Goal: Task Accomplishment & Management: Complete application form

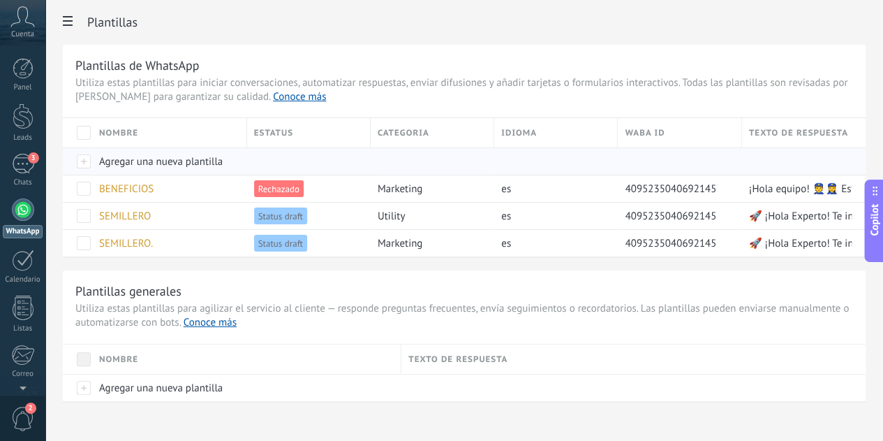
click at [223, 161] on span "Agregar una nueva plantilla" at bounding box center [161, 161] width 124 height 13
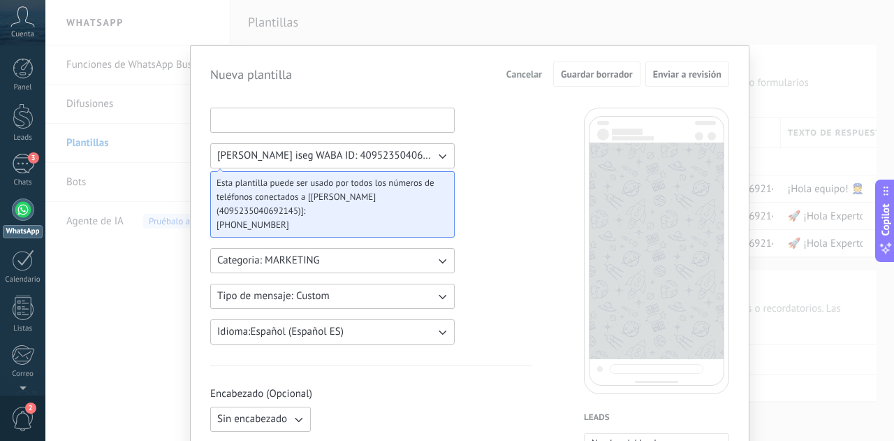
click at [318, 121] on input at bounding box center [332, 119] width 243 height 22
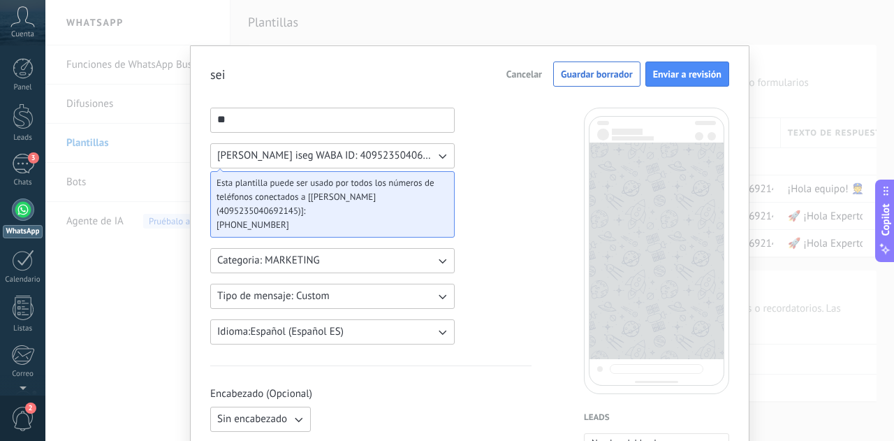
type input "*"
type input "******"
click at [302, 297] on span "Tipo de mensaje: Custom" at bounding box center [273, 296] width 112 height 14
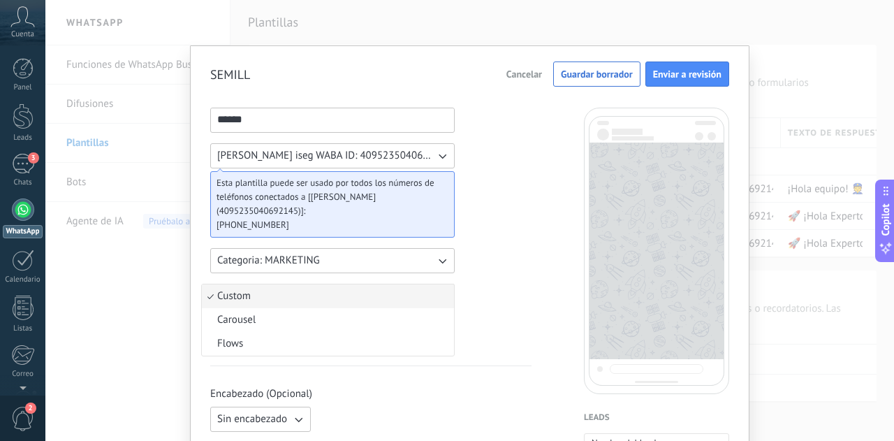
click at [318, 264] on button "Categoria: MARKETING" at bounding box center [332, 260] width 244 height 25
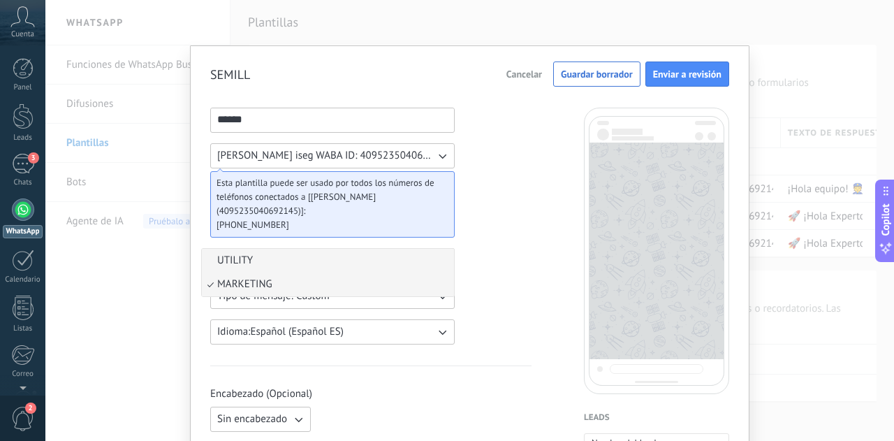
click at [311, 260] on li "UTILITY" at bounding box center [328, 261] width 252 height 24
click at [351, 297] on button "Tipo de mensaje: Custom" at bounding box center [332, 296] width 244 height 25
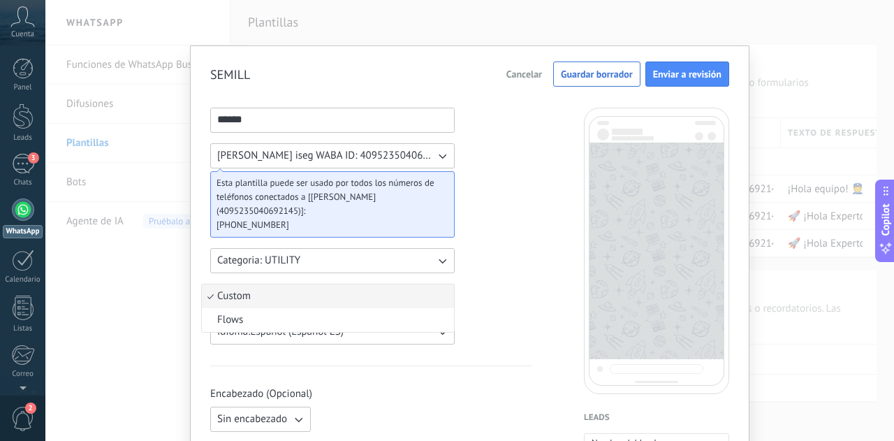
click at [409, 327] on button "Idioma: Español (Español ES)" at bounding box center [332, 331] width 244 height 25
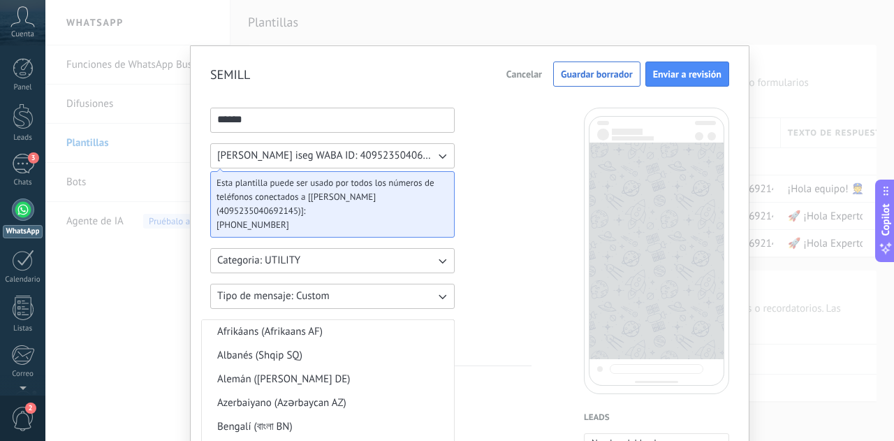
scroll to position [342, 0]
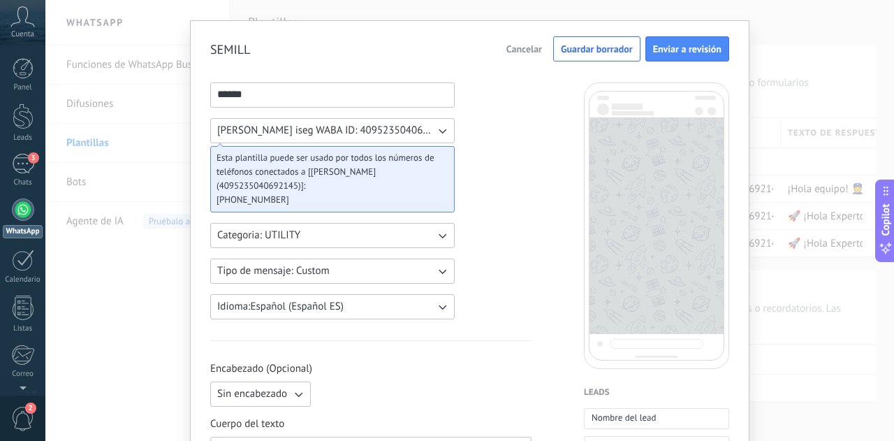
scroll to position [165, 0]
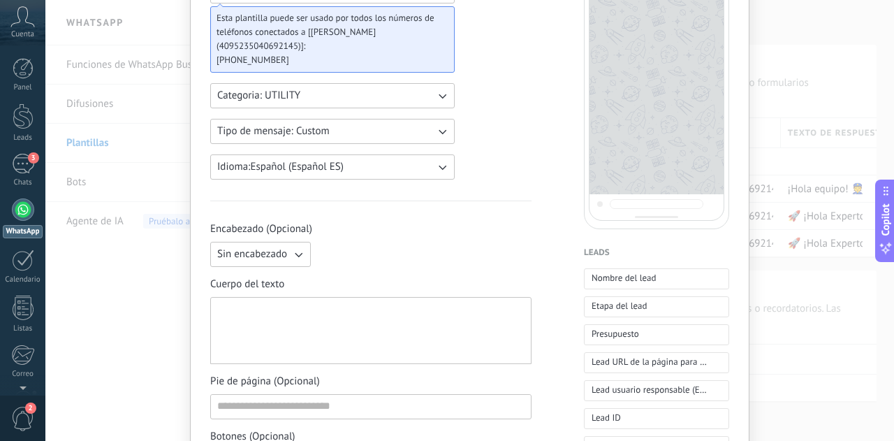
click at [281, 246] on button "Sin encabezado" at bounding box center [260, 254] width 101 height 25
click at [265, 291] on li "Imagen o archivo" at bounding box center [256, 302] width 108 height 24
click at [329, 260] on label "Imagen o archivo" at bounding box center [384, 254] width 136 height 25
click at [316, 242] on input "Imagen o archivo" at bounding box center [316, 242] width 0 height 0
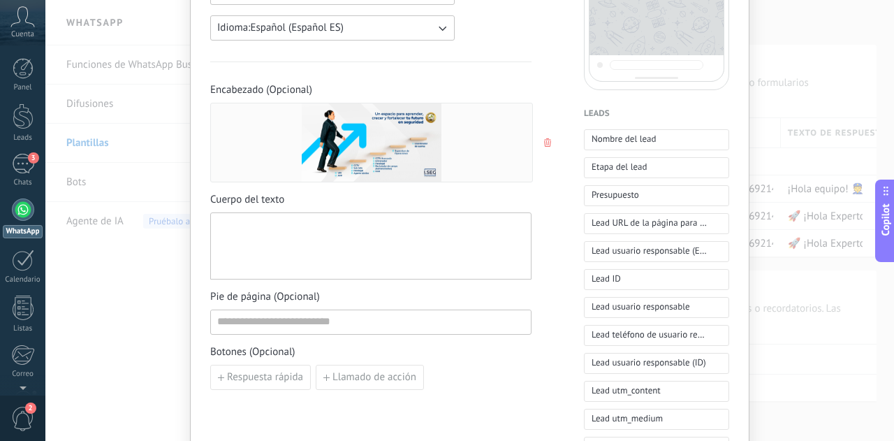
scroll to position [304, 0]
click at [322, 241] on div at bounding box center [370, 245] width 307 height 55
paste div
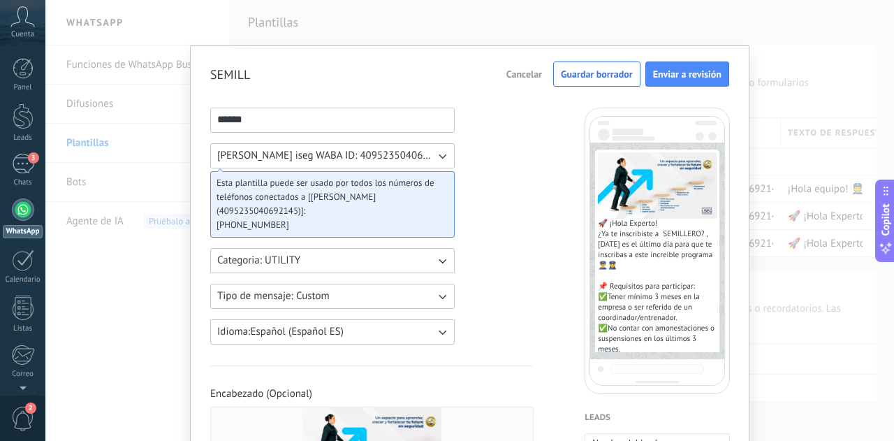
scroll to position [0, 0]
click at [426, 161] on button "Jeffry iseg WABA ID: 4095235040692145" at bounding box center [332, 155] width 244 height 25
click at [426, 161] on li "Jeffry iseg WABA ID: 4095235040692145" at bounding box center [328, 156] width 252 height 24
click at [426, 161] on button "Jeffry iseg WABA ID: 4095235040692145" at bounding box center [332, 155] width 244 height 25
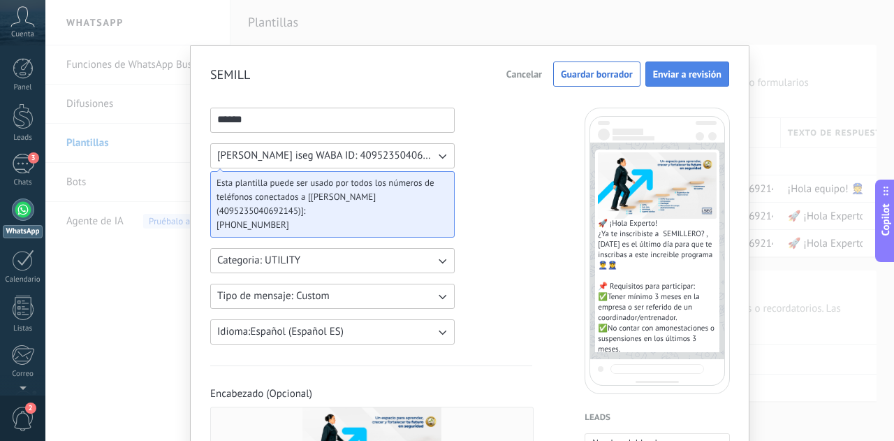
click at [697, 70] on span "Enviar a revisión" at bounding box center [687, 74] width 68 height 10
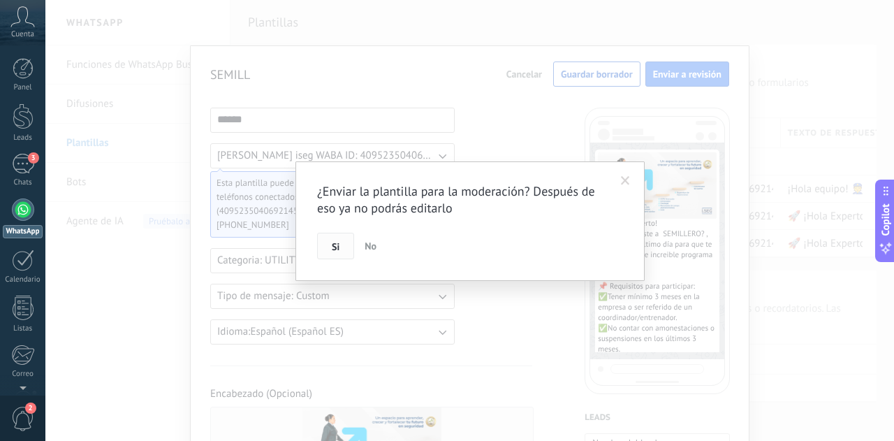
click at [320, 250] on button "Si" at bounding box center [335, 246] width 37 height 27
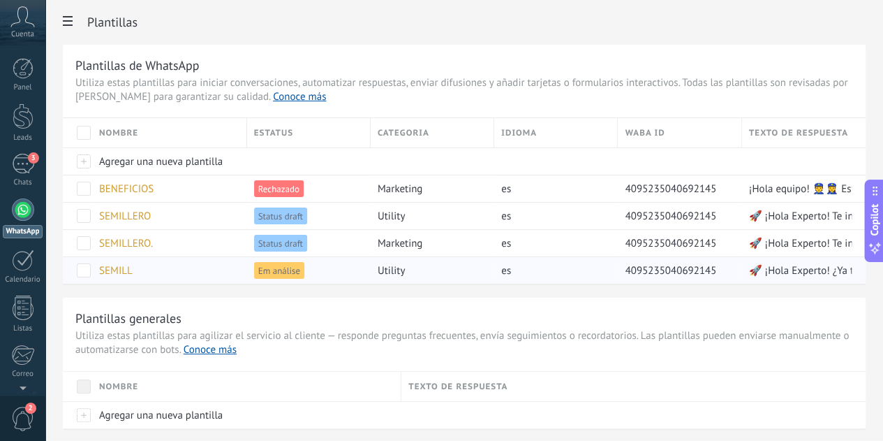
click at [91, 265] on span at bounding box center [84, 270] width 14 height 14
click at [145, 267] on span "eliminar" at bounding box center [126, 269] width 37 height 27
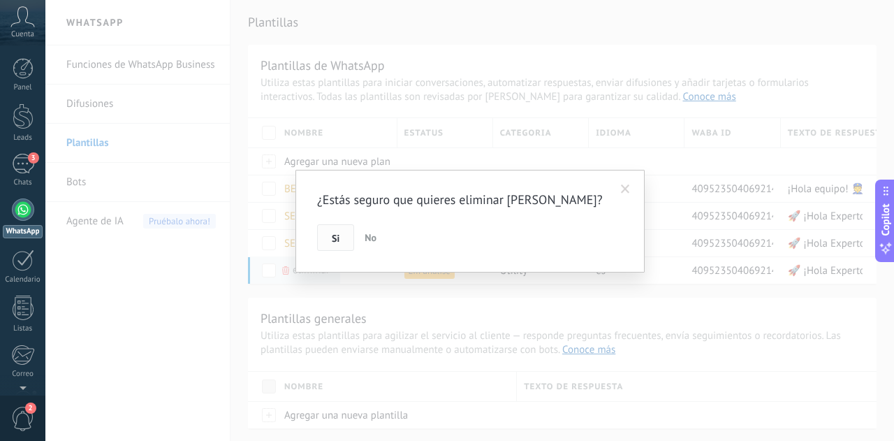
click at [335, 235] on span "Si" at bounding box center [336, 238] width 8 height 10
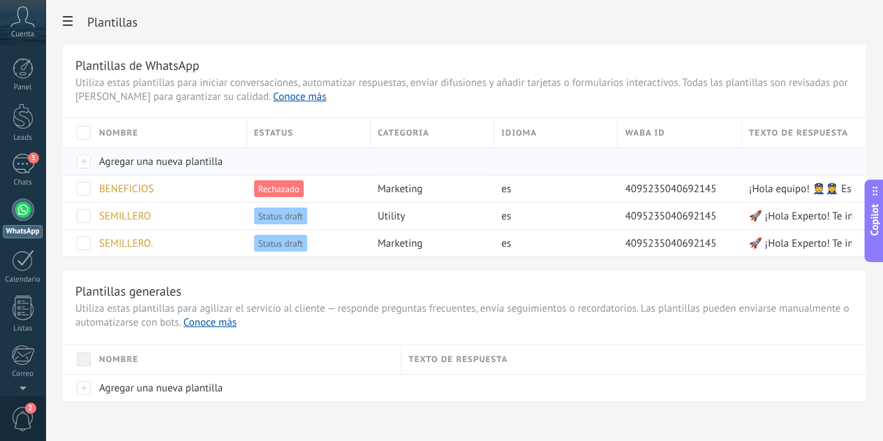
click at [92, 159] on div at bounding box center [77, 160] width 29 height 27
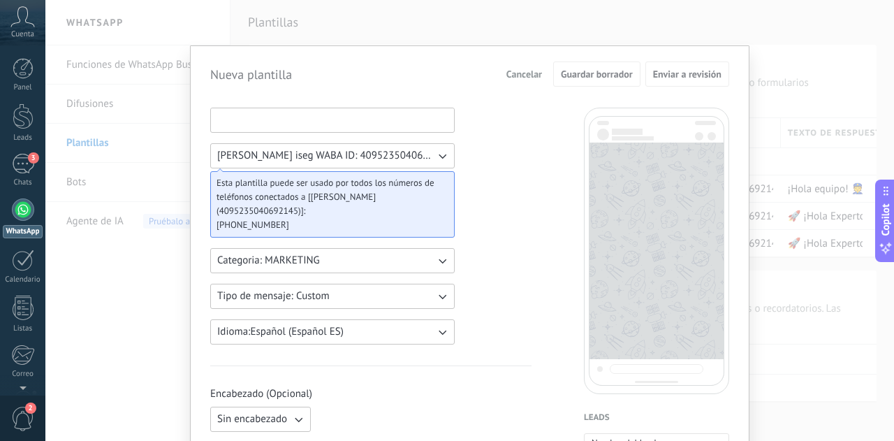
click at [292, 126] on input at bounding box center [332, 119] width 243 height 22
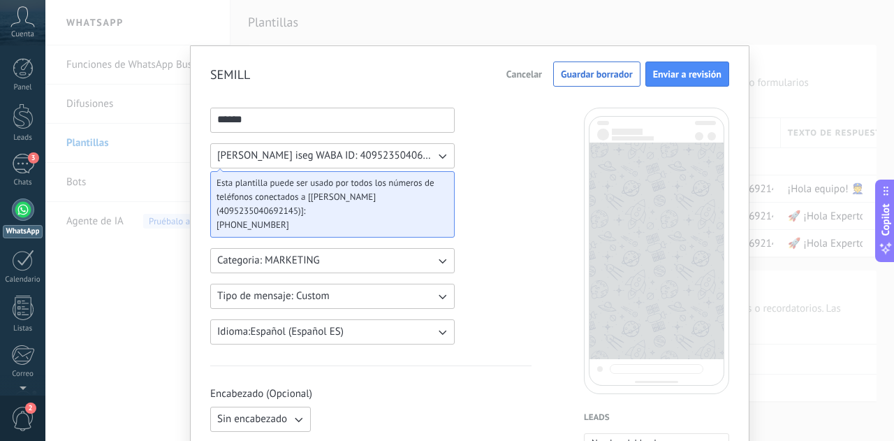
type input "******"
click at [329, 260] on button "Categoria: MARKETING" at bounding box center [332, 260] width 244 height 25
click at [322, 263] on li "UTILITY" at bounding box center [328, 261] width 252 height 24
click at [312, 297] on span "Tipo de mensaje: Custom" at bounding box center [273, 296] width 112 height 14
click at [309, 318] on li "Flows" at bounding box center [328, 320] width 252 height 24
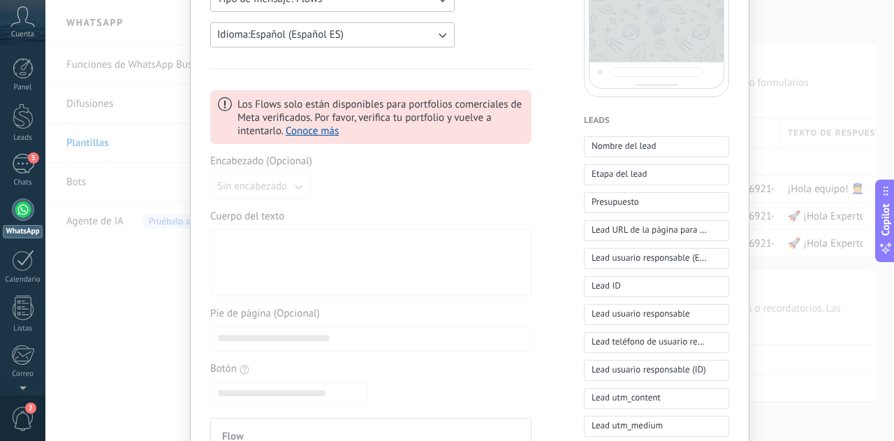
scroll to position [70, 0]
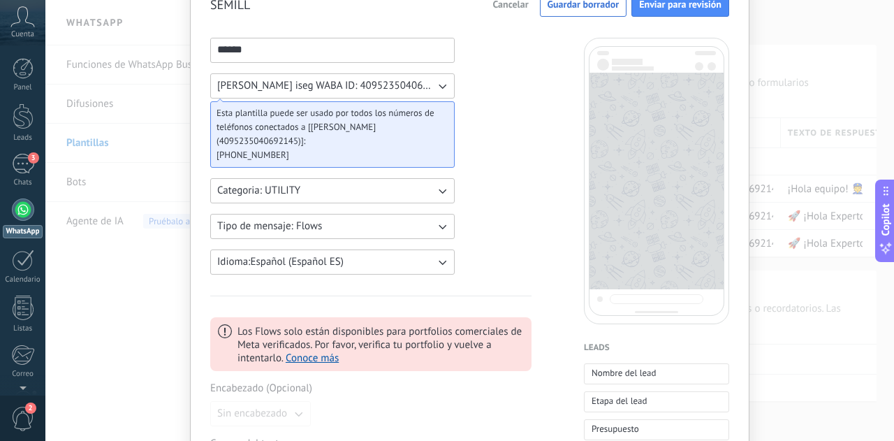
click at [316, 223] on span "Tipo de mensaje: Flows" at bounding box center [269, 226] width 105 height 14
click at [315, 231] on li "Custom" at bounding box center [328, 226] width 252 height 24
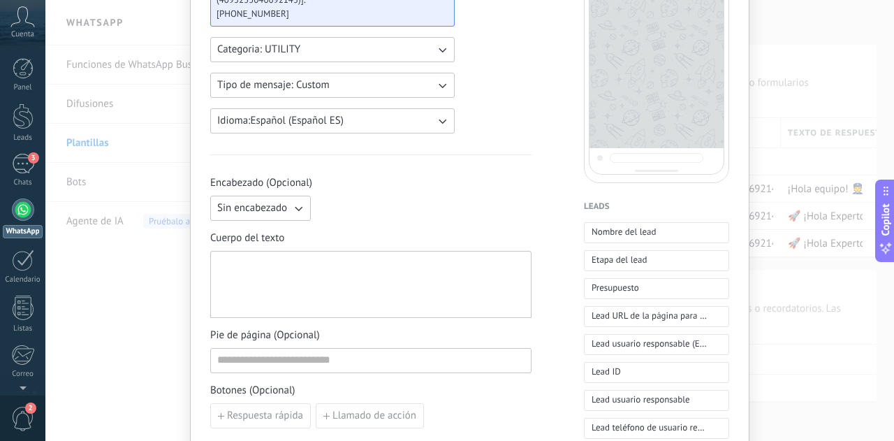
scroll to position [279, 0]
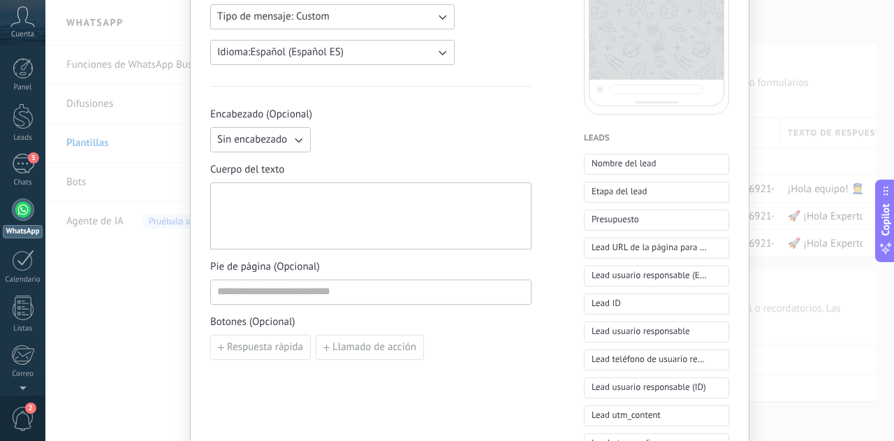
click at [325, 207] on div at bounding box center [370, 216] width 307 height 55
click at [297, 142] on icon "button" at bounding box center [298, 140] width 14 height 14
click at [279, 191] on span "Imagen o archivo" at bounding box center [256, 187] width 78 height 14
drag, startPoint x: 379, startPoint y: 122, endPoint x: 374, endPoint y: 152, distance: 30.3
click at [378, 128] on div "Encabezado (Opcional) Imagen o archivo Imagen o archivo" at bounding box center [370, 130] width 321 height 45
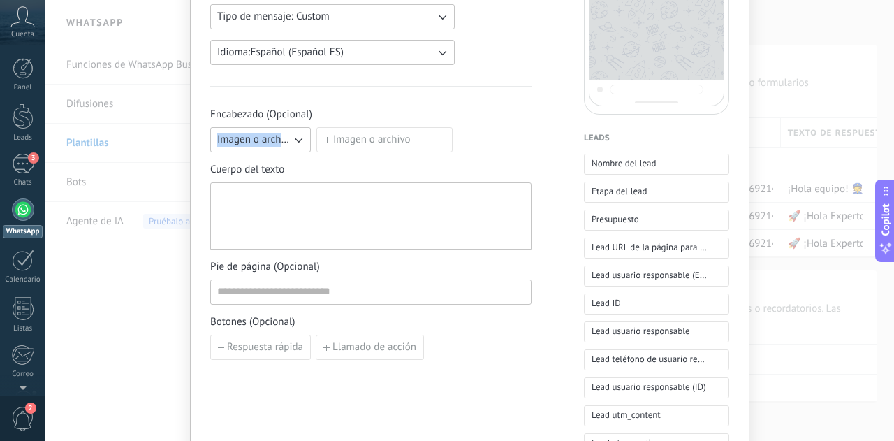
click at [374, 146] on label "Imagen o archivo" at bounding box center [384, 139] width 136 height 25
click at [316, 127] on input "Imagen o archivo" at bounding box center [316, 127] width 0 height 0
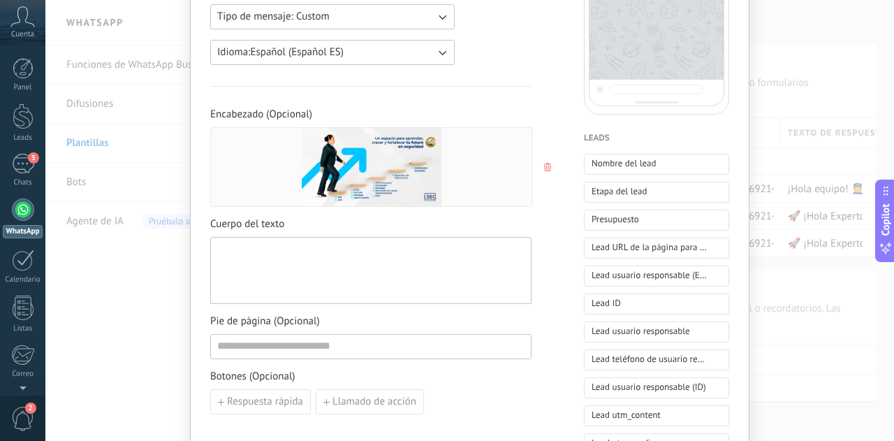
click at [327, 251] on div at bounding box center [370, 270] width 307 height 55
paste div
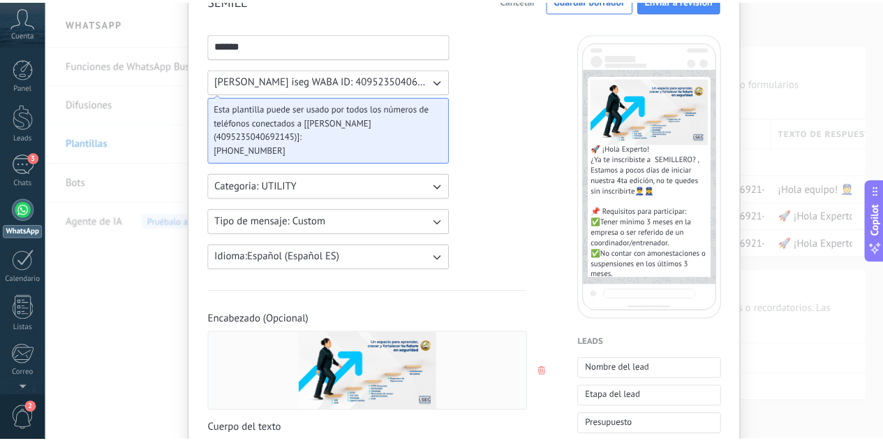
scroll to position [0, 0]
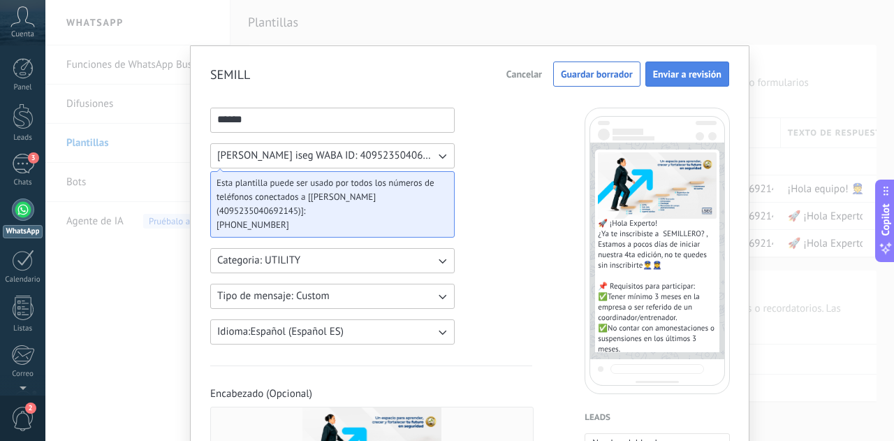
click at [704, 79] on span "Enviar a revisión" at bounding box center [687, 74] width 68 height 10
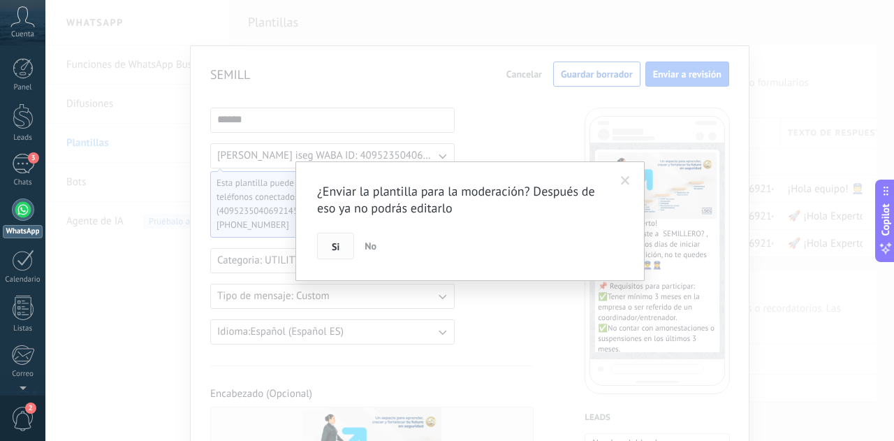
click at [332, 251] on span "Si" at bounding box center [336, 247] width 8 height 10
